Goal: Transaction & Acquisition: Purchase product/service

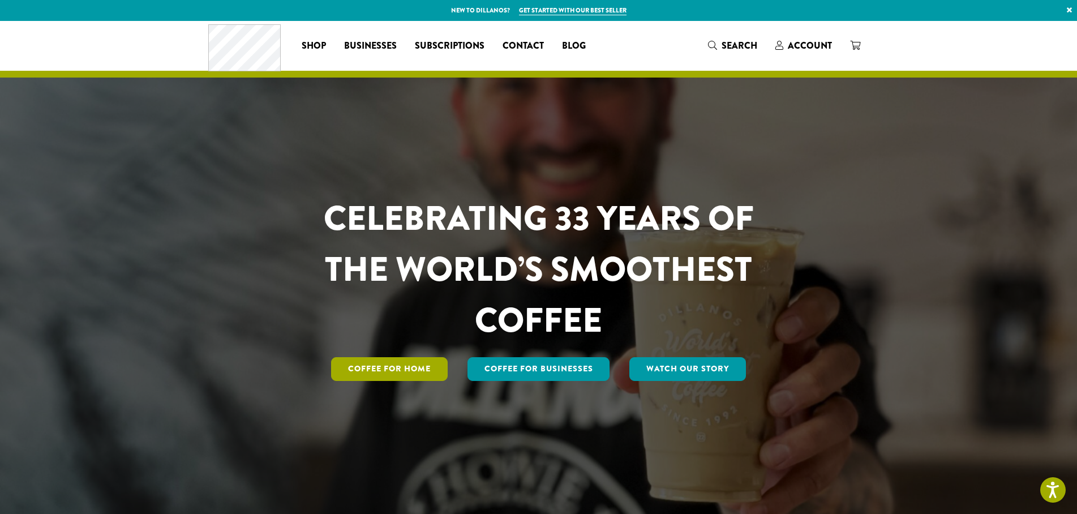
click at [393, 362] on link "Coffee for Home" at bounding box center [389, 369] width 117 height 24
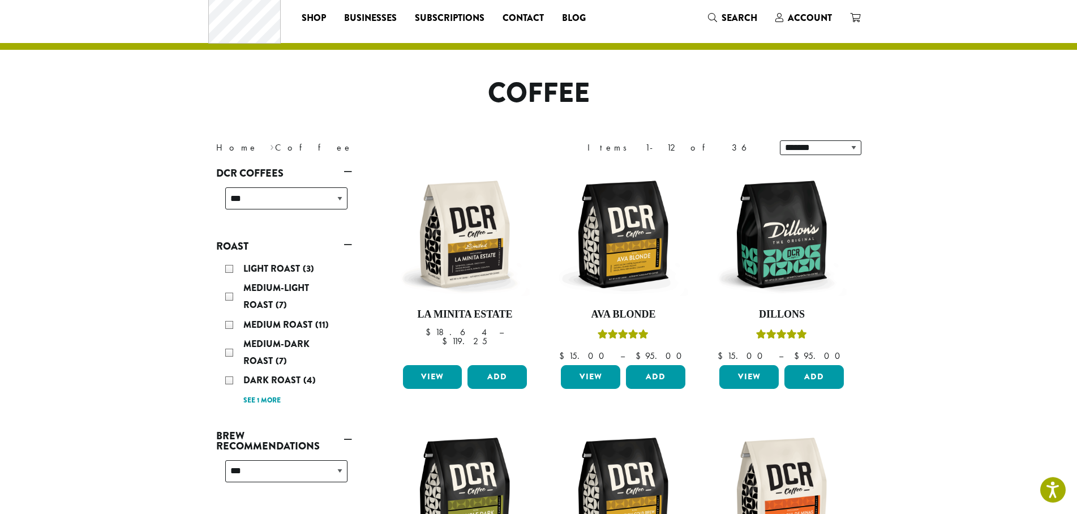
scroll to position [58, 0]
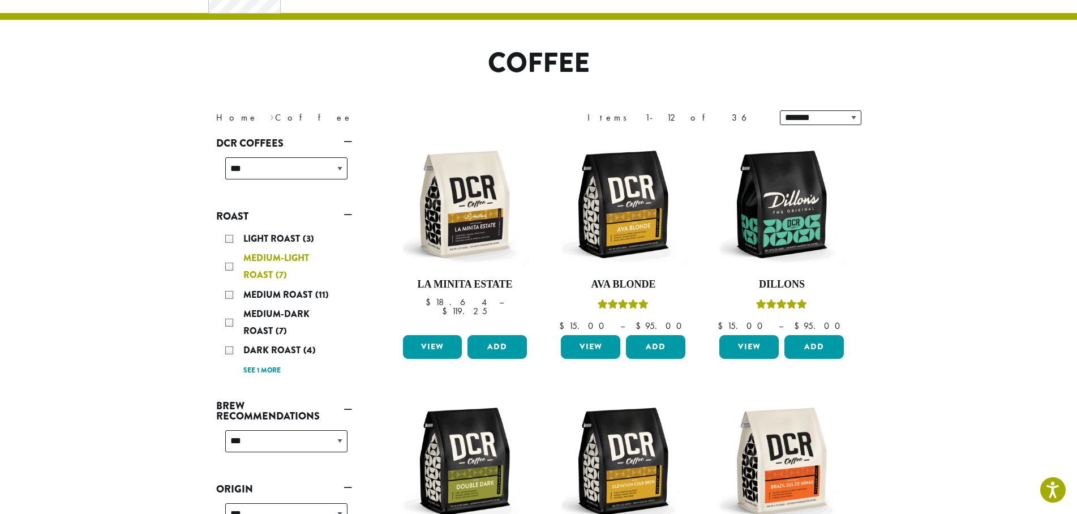
click at [230, 268] on div "Medium-Light Roast (7)" at bounding box center [286, 267] width 122 height 34
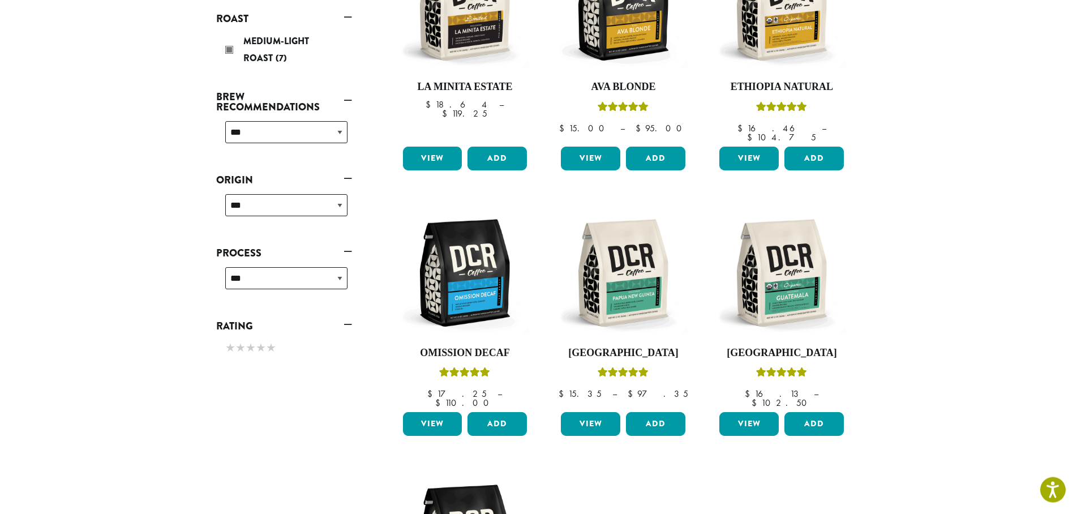
scroll to position [185, 0]
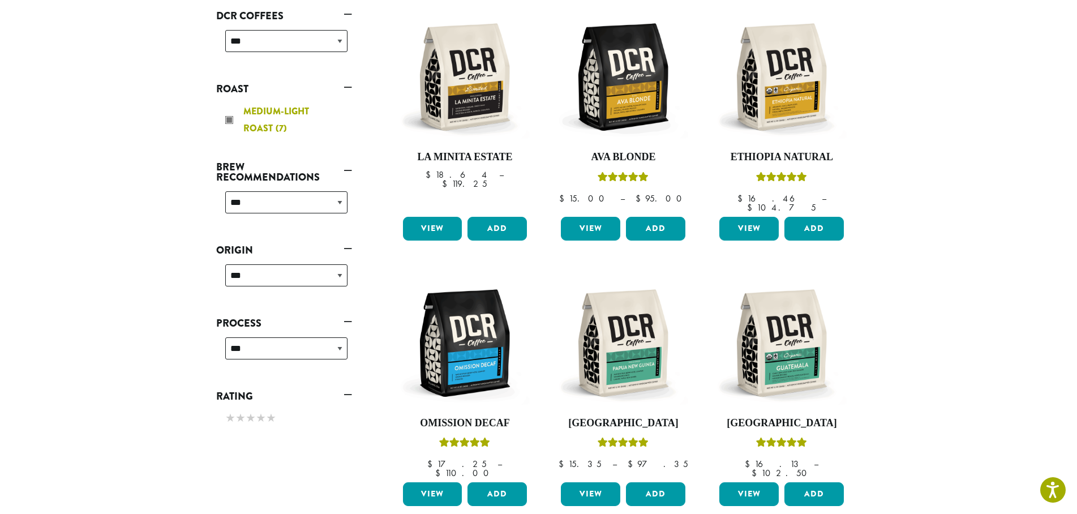
click at [230, 118] on div "Medium-Light Roast (7)" at bounding box center [286, 120] width 122 height 34
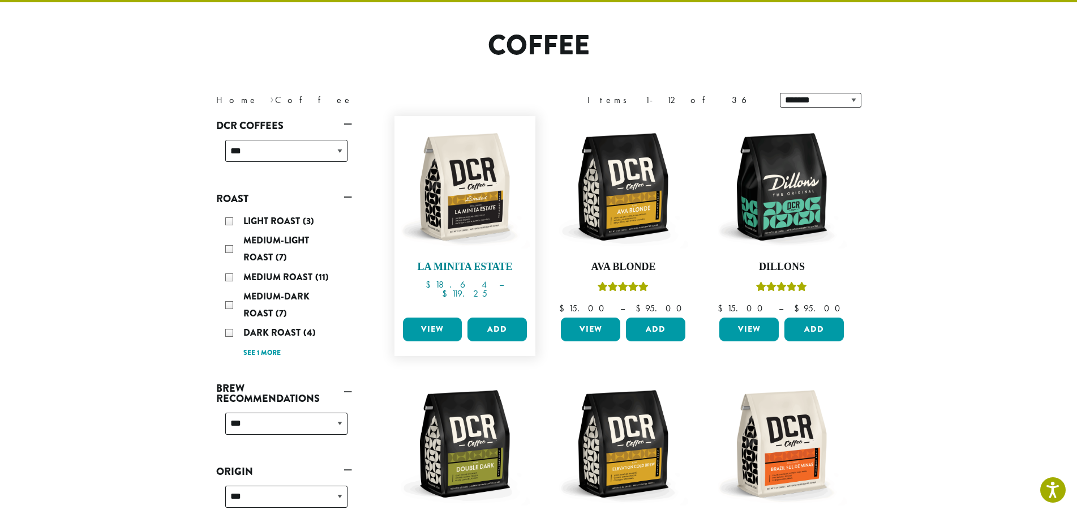
scroll to position [70, 0]
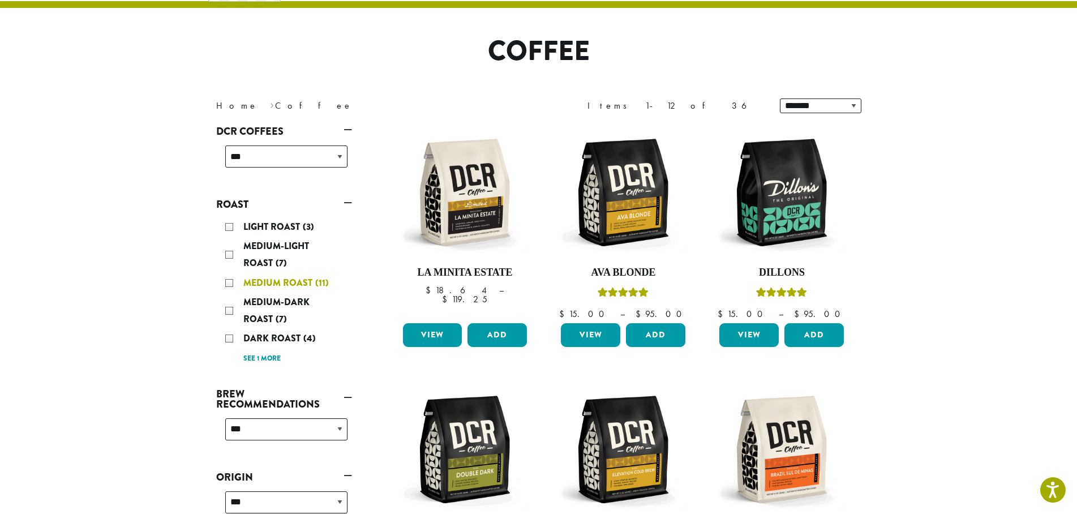
click at [249, 284] on span "Medium Roast" at bounding box center [279, 282] width 72 height 13
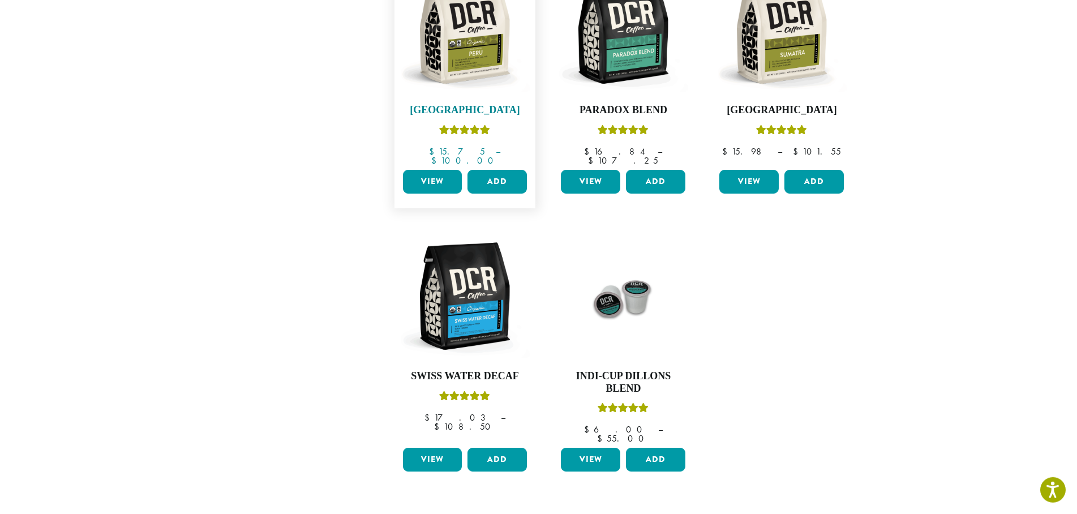
scroll to position [705, 0]
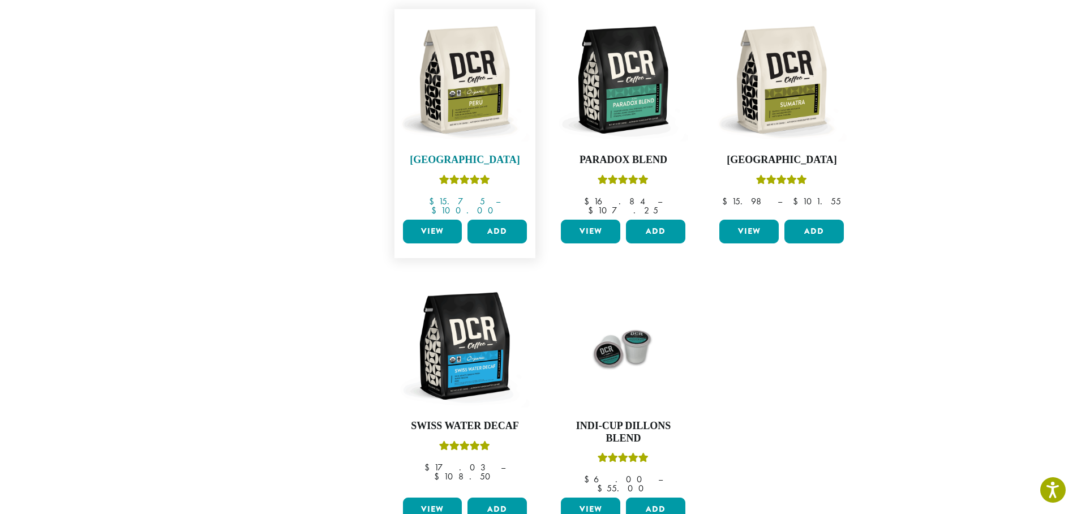
click at [486, 91] on img at bounding box center [465, 80] width 130 height 130
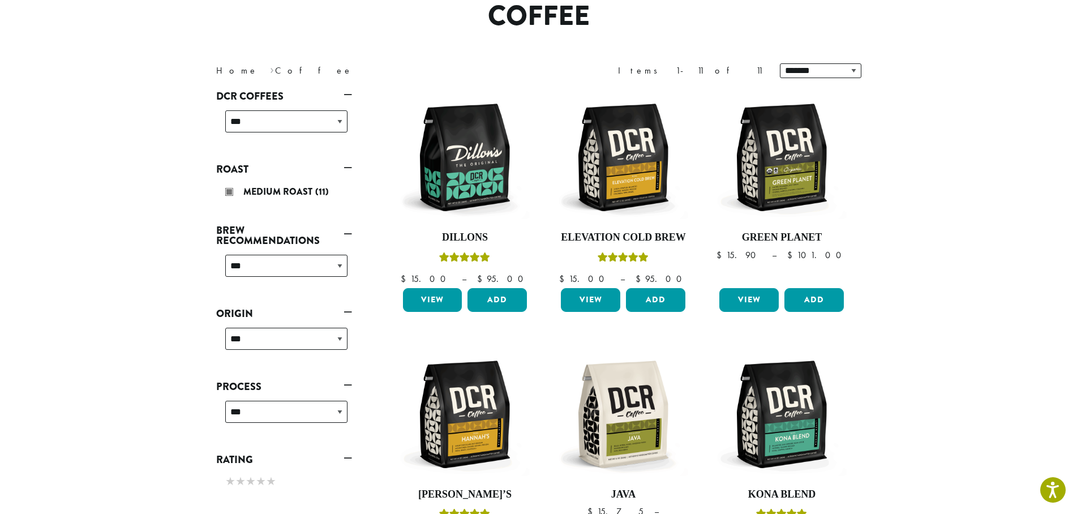
scroll to position [70, 0]
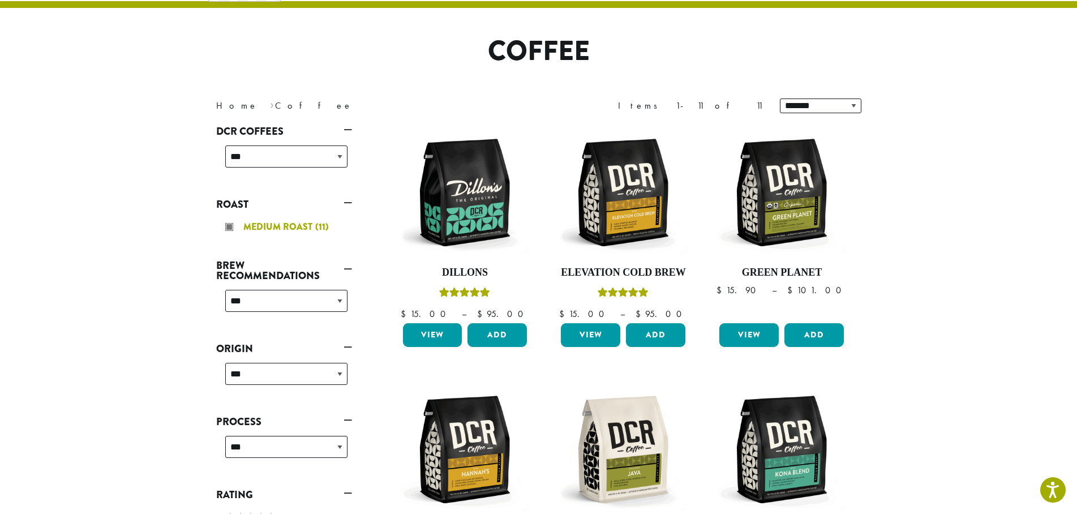
click at [228, 226] on div "Medium Roast (11)" at bounding box center [286, 227] width 122 height 17
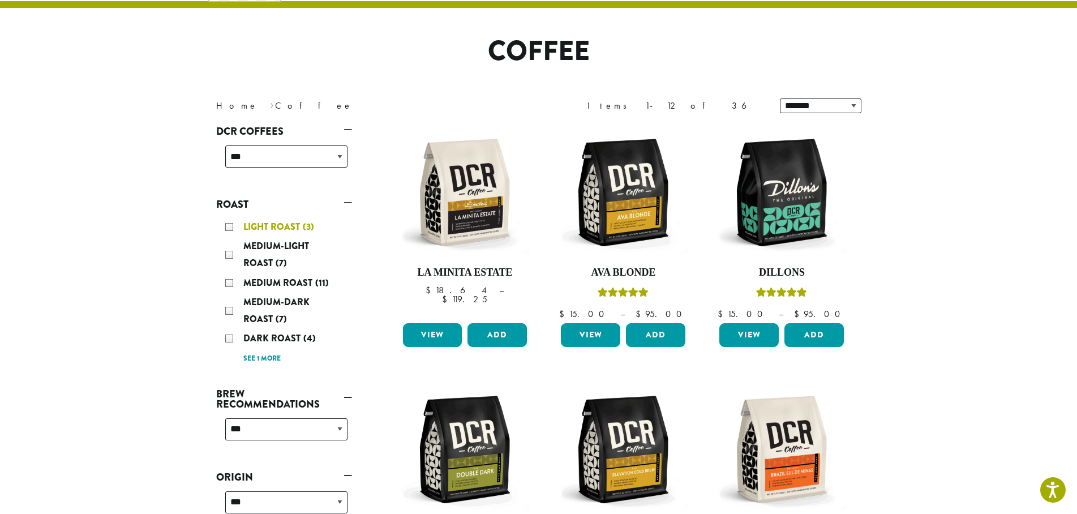
click at [280, 225] on span "Light Roast" at bounding box center [272, 226] width 59 height 13
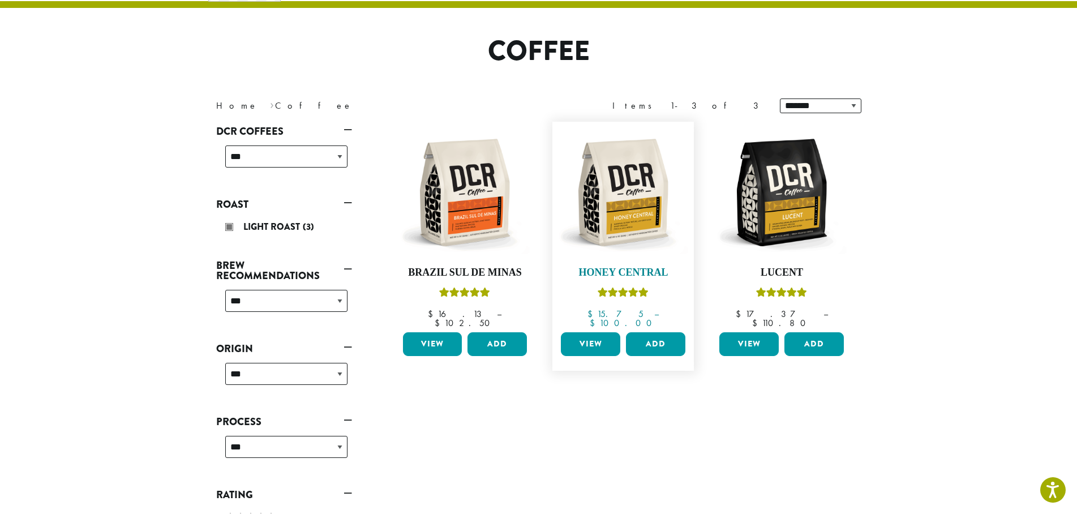
click at [640, 220] on img at bounding box center [623, 192] width 130 height 130
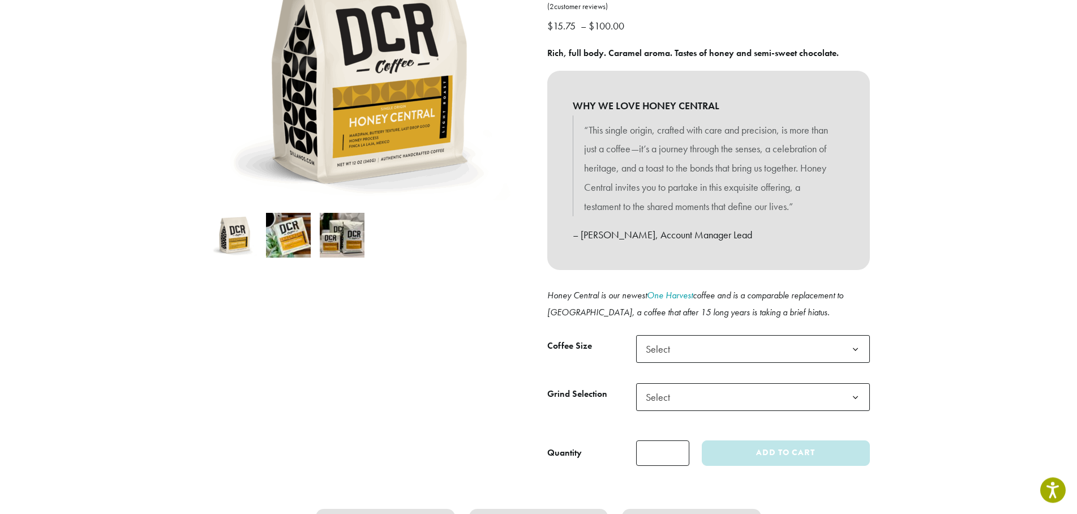
scroll to position [231, 0]
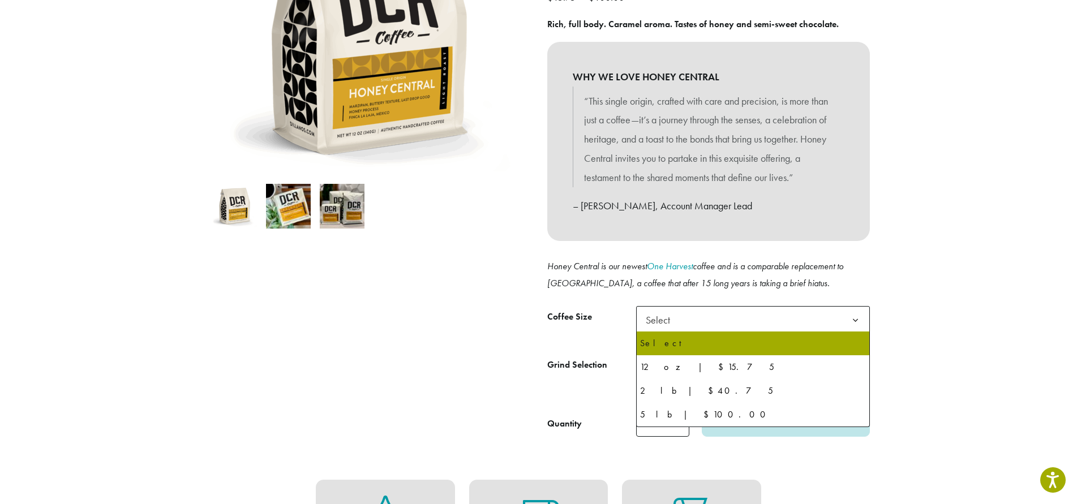
click at [852, 321] on b at bounding box center [856, 321] width 28 height 28
